Goal: Information Seeking & Learning: Learn about a topic

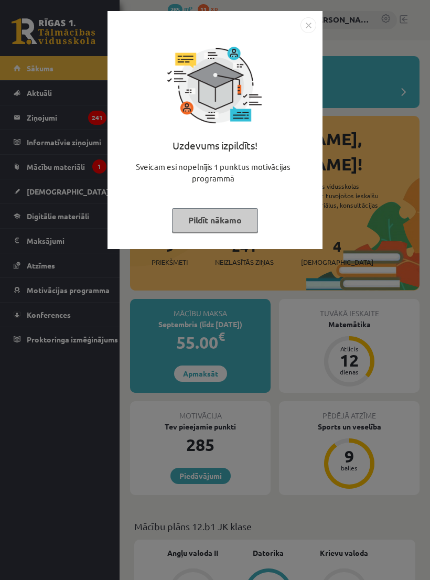
click at [307, 25] on img "Close" at bounding box center [308, 25] width 16 height 16
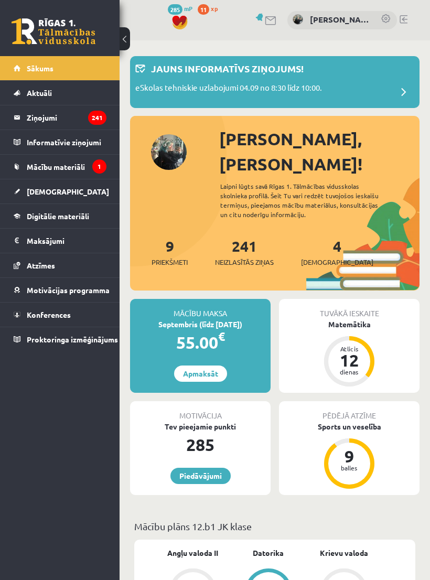
click at [29, 167] on span "Mācību materiāli" at bounding box center [56, 166] width 58 height 9
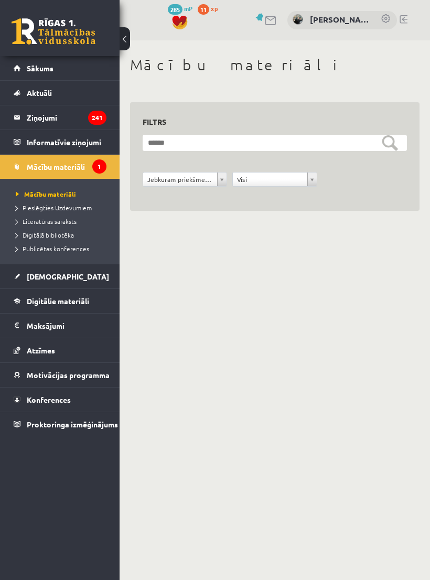
click at [32, 126] on legend "Ziņojumi 241" at bounding box center [67, 117] width 80 height 24
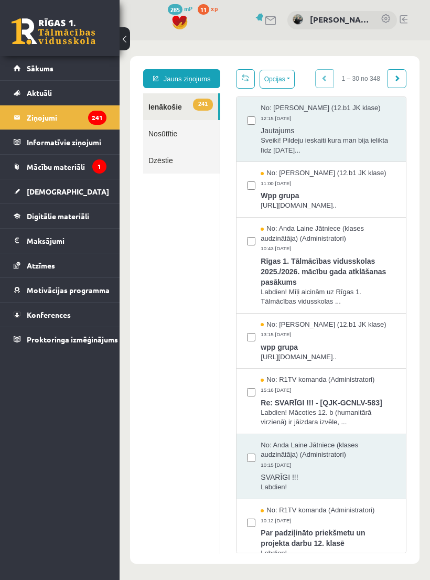
click at [25, 79] on link "Sākums" at bounding box center [60, 68] width 93 height 24
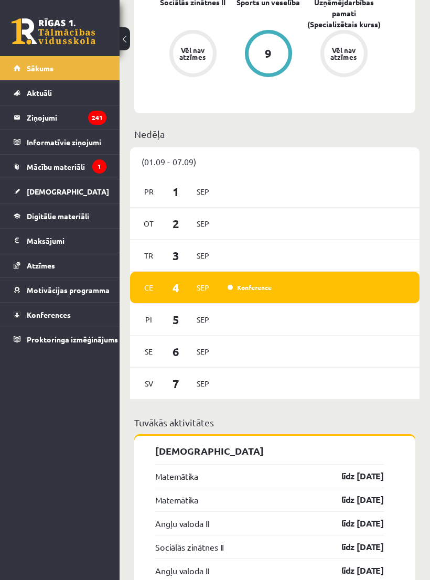
scroll to position [745, 0]
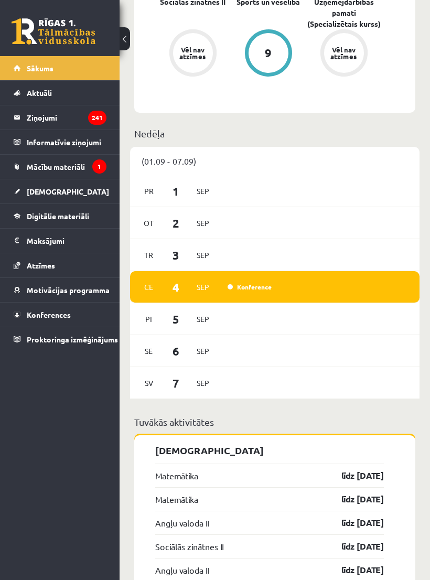
click at [250, 282] on link "Konference" at bounding box center [249, 286] width 44 height 8
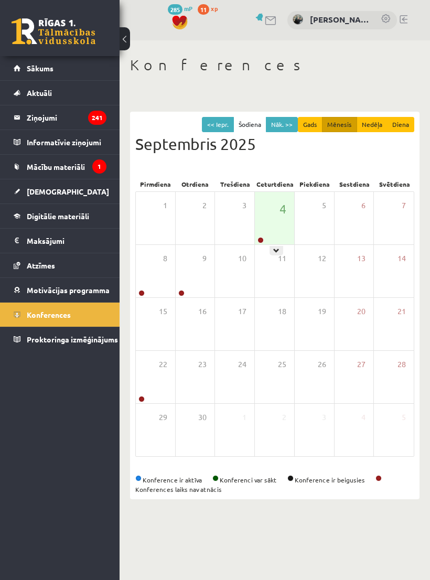
click at [262, 237] on link at bounding box center [260, 240] width 6 height 6
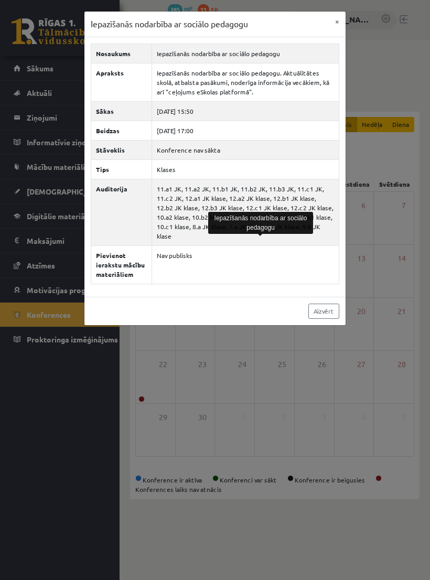
click at [330, 26] on button "×" at bounding box center [337, 22] width 17 height 20
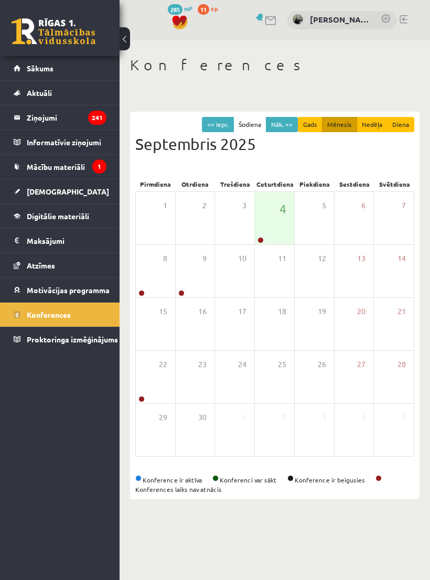
click at [35, 73] on link "Sākums" at bounding box center [60, 68] width 93 height 24
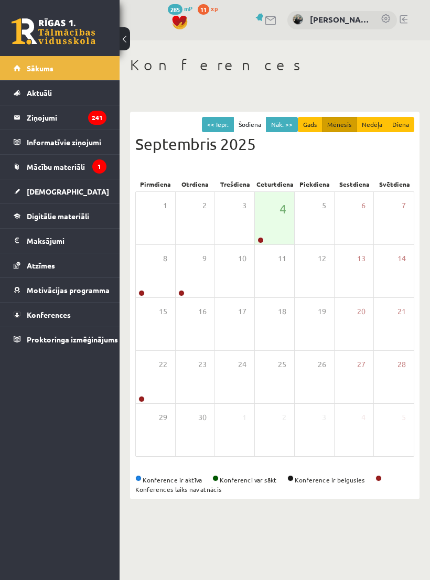
click at [27, 193] on span "[DEMOGRAPHIC_DATA]" at bounding box center [68, 191] width 82 height 9
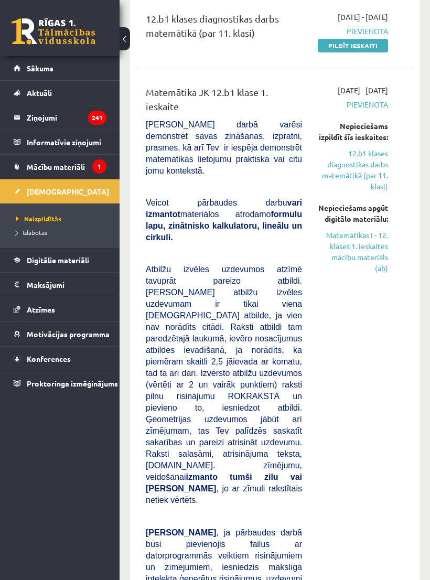
scroll to position [205, 0]
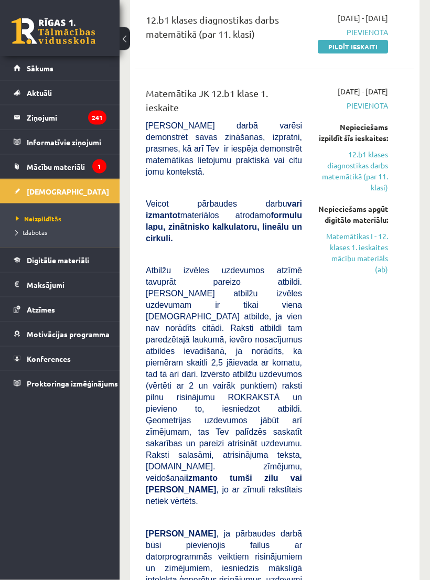
click at [377, 275] on link "Matemātikas I - 12. klases 1. ieskaites mācību materiāls (ab)" at bounding box center [353, 253] width 70 height 44
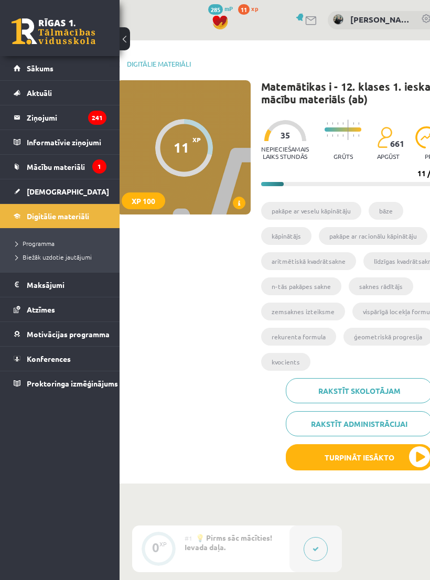
scroll to position [0, 71]
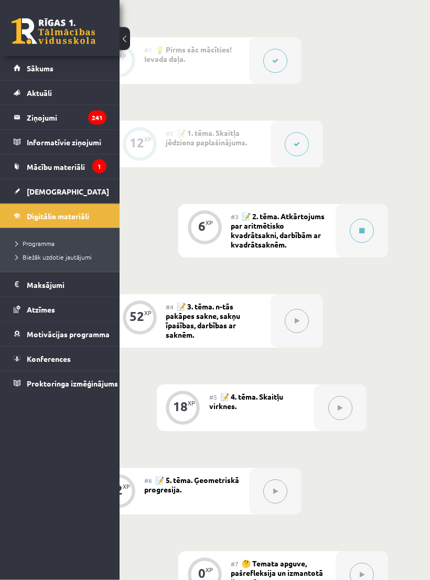
click at [369, 238] on button at bounding box center [362, 231] width 24 height 24
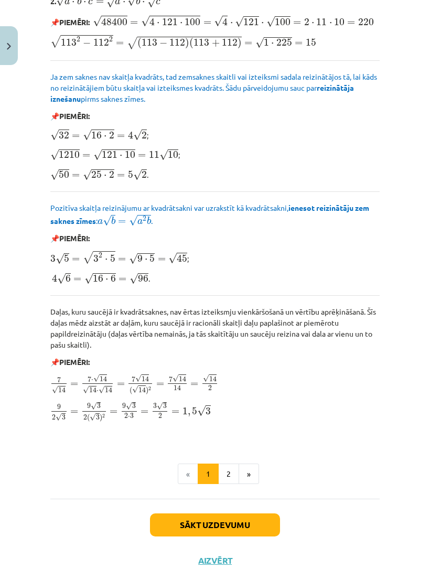
click at [231, 466] on button "2" at bounding box center [228, 473] width 21 height 21
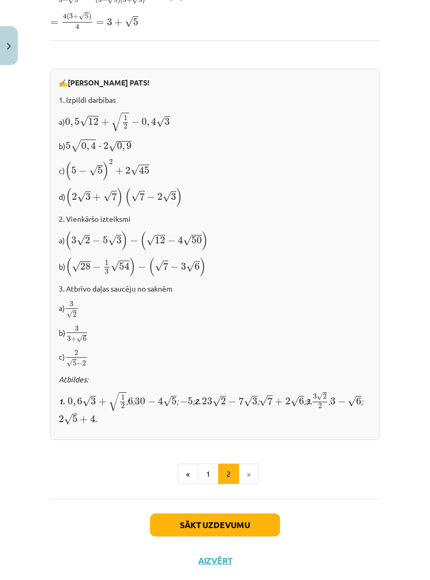
click at [213, 475] on button "1" at bounding box center [208, 473] width 21 height 21
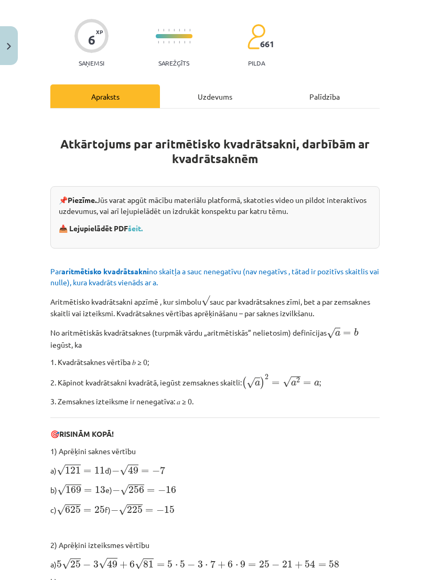
scroll to position [86, 0]
click at [313, 178] on p at bounding box center [214, 174] width 329 height 11
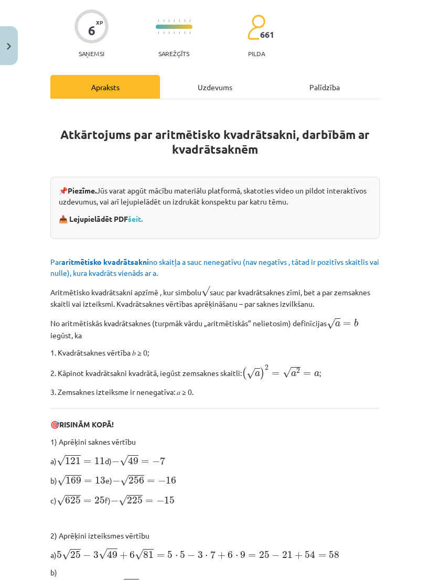
scroll to position [96, 0]
